Goal: Navigation & Orientation: Find specific page/section

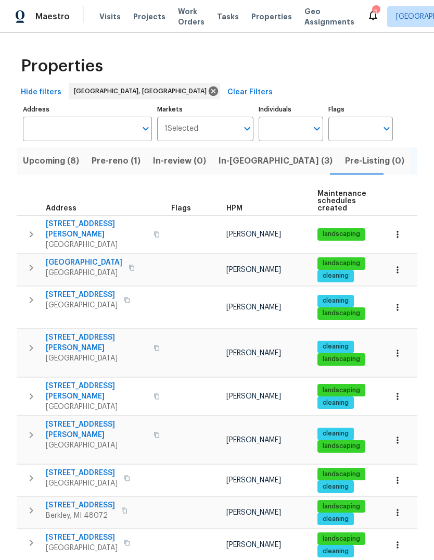
scroll to position [147, 0]
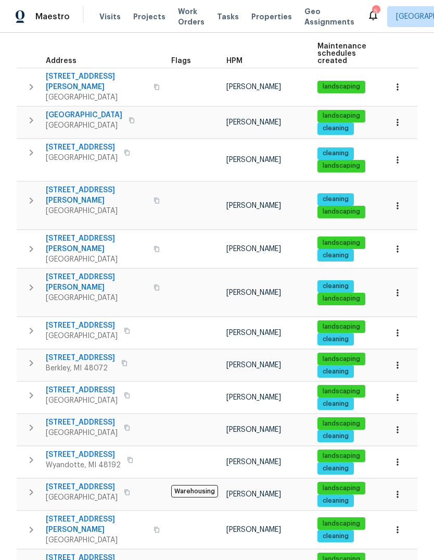
click at [263, 17] on span "Properties" at bounding box center [271, 16] width 41 height 10
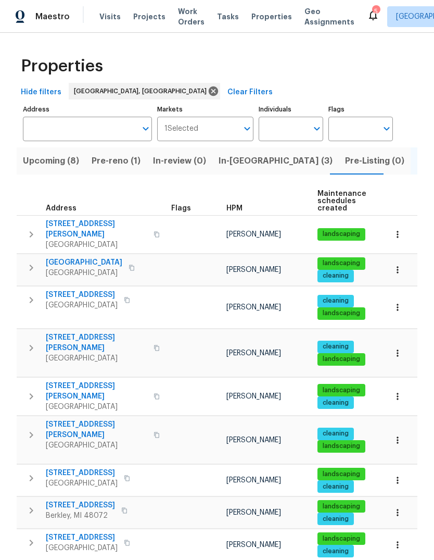
scroll to position [0, 0]
click at [246, 157] on span "In-reno (3)" at bounding box center [276, 161] width 114 height 15
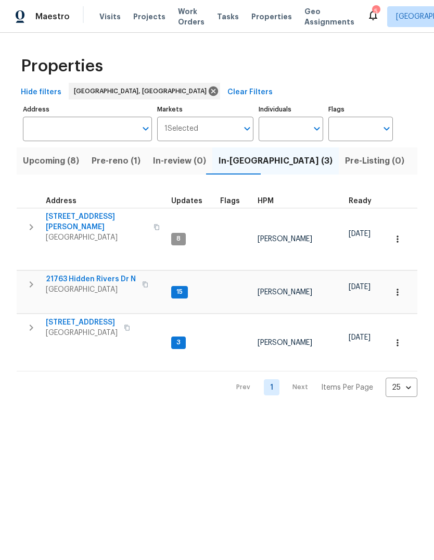
scroll to position [0, -1]
click at [417, 159] on span "Listed (15)" at bounding box center [438, 161] width 43 height 15
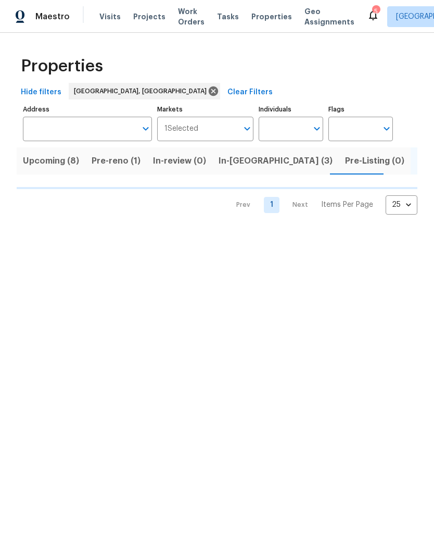
click at [104, 162] on span "Pre-reno (1)" at bounding box center [116, 161] width 49 height 15
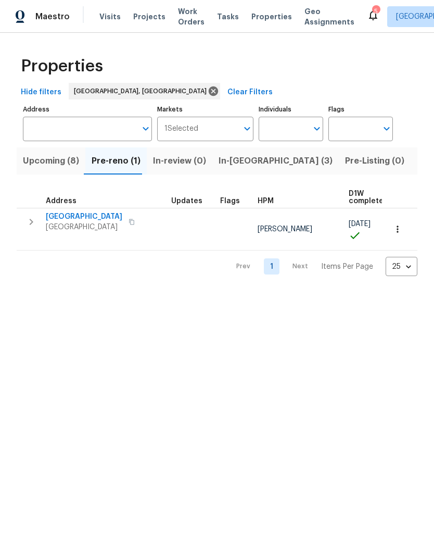
click at [66, 216] on span "[GEOGRAPHIC_DATA]" at bounding box center [84, 216] width 77 height 10
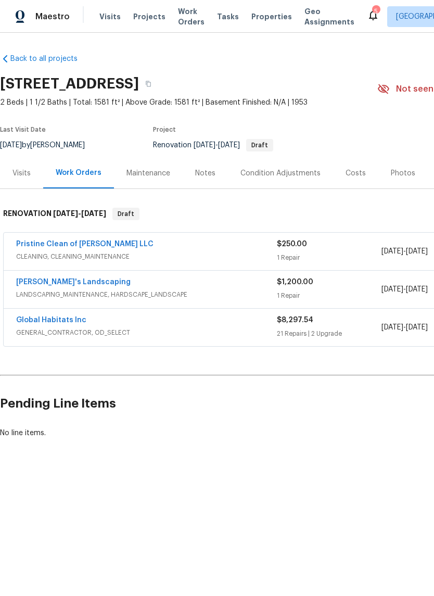
click at [203, 170] on div "Notes" at bounding box center [205, 173] width 20 height 10
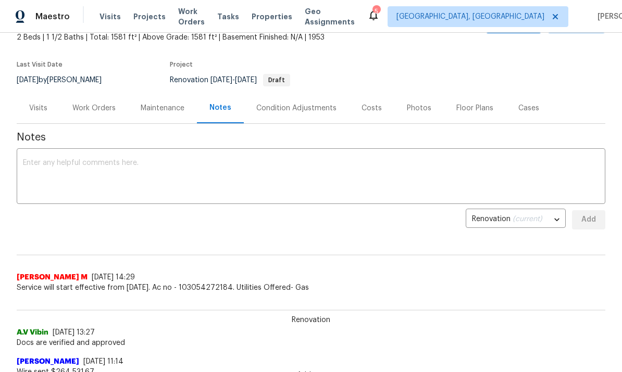
scroll to position [68, 0]
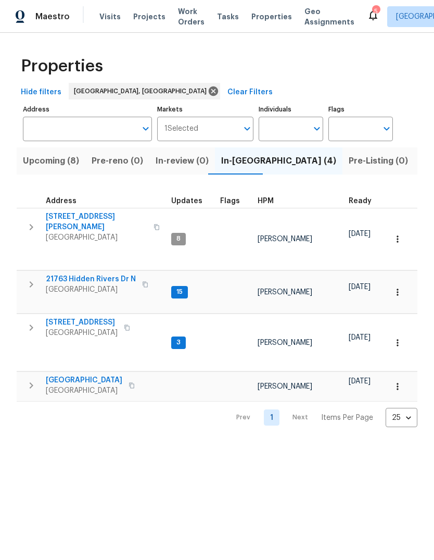
click at [100, 19] on span "Visits" at bounding box center [109, 16] width 21 height 10
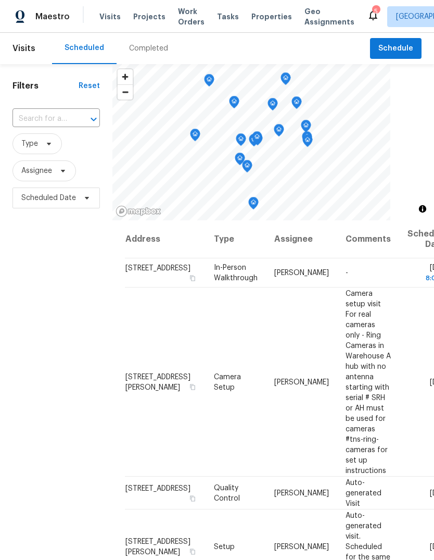
click at [261, 21] on span "Properties" at bounding box center [271, 16] width 41 height 10
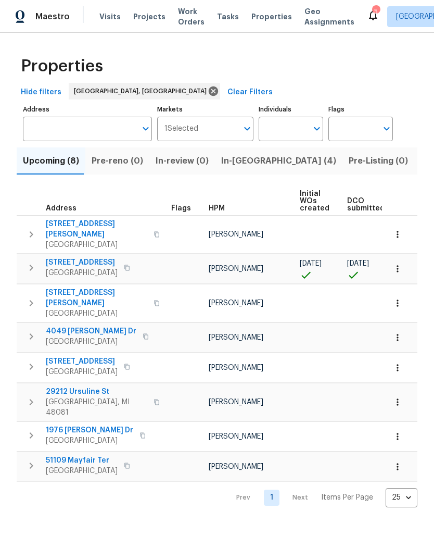
click at [421, 165] on span "Listed (15)" at bounding box center [442, 161] width 43 height 15
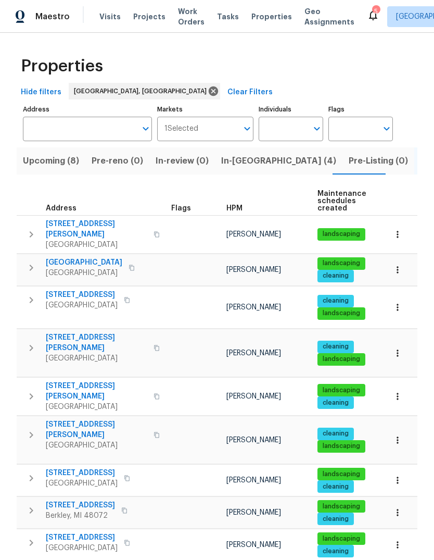
click at [244, 154] on span "In-[GEOGRAPHIC_DATA] (4)" at bounding box center [278, 161] width 115 height 15
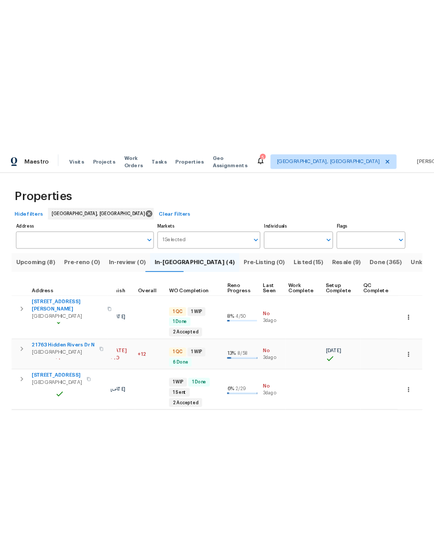
scroll to position [0, 297]
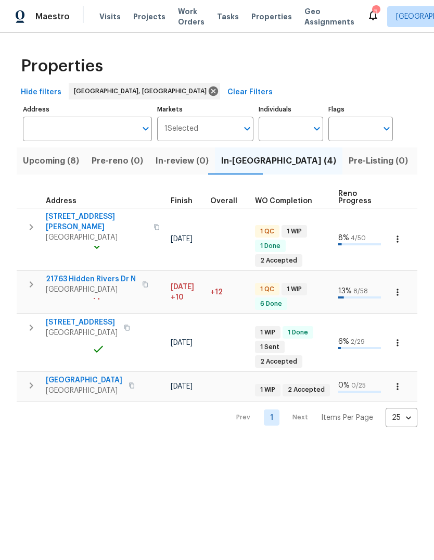
click at [421, 156] on span "Listed (15)" at bounding box center [442, 161] width 43 height 15
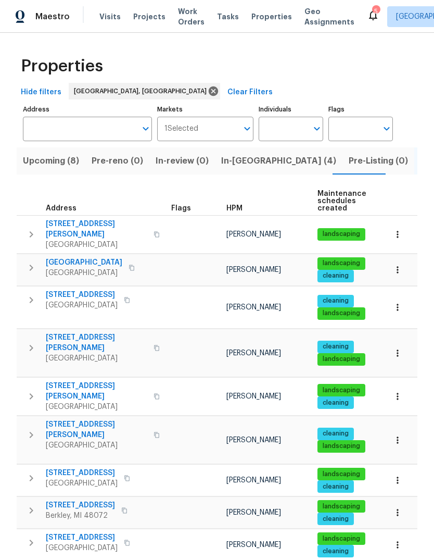
click at [52, 163] on span "Upcoming (8)" at bounding box center [51, 161] width 56 height 15
